Goal: Task Accomplishment & Management: Complete application form

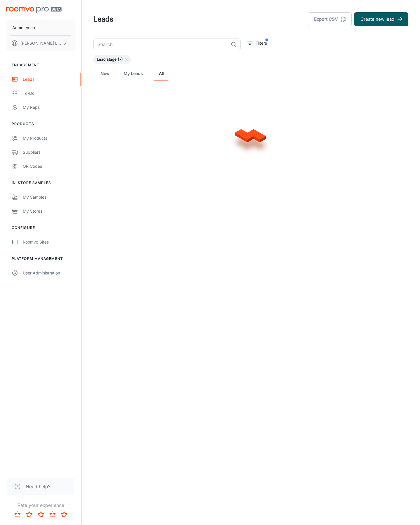
click at [381, 19] on button "Create new lead" at bounding box center [381, 19] width 54 height 14
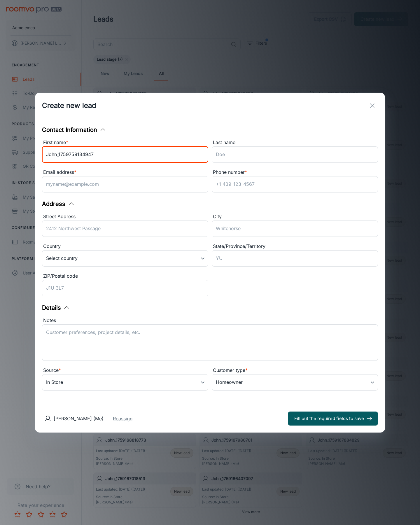
type input "John_1759759134947"
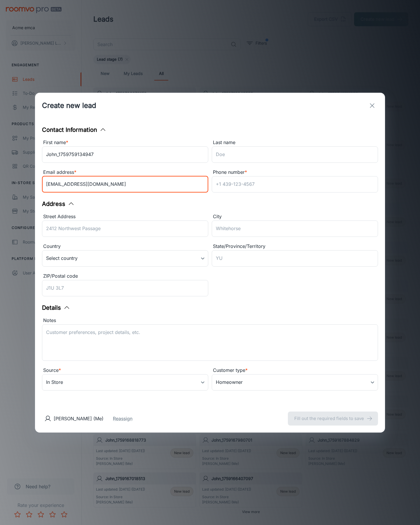
type input "[EMAIL_ADDRESS][DOMAIN_NAME]"
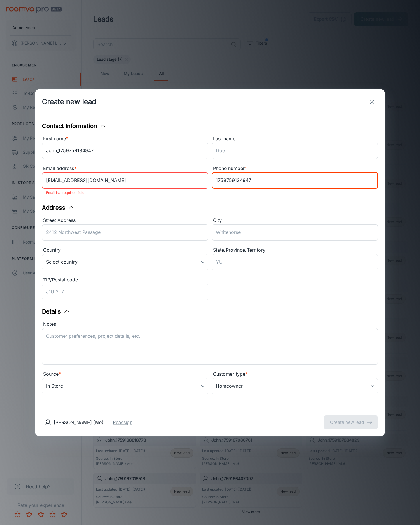
type input "1759759134947"
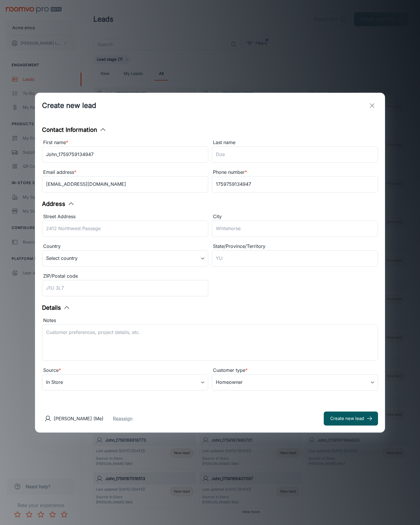
click at [351, 418] on button "Create new lead" at bounding box center [351, 418] width 54 height 14
